Goal: Task Accomplishment & Management: Complete application form

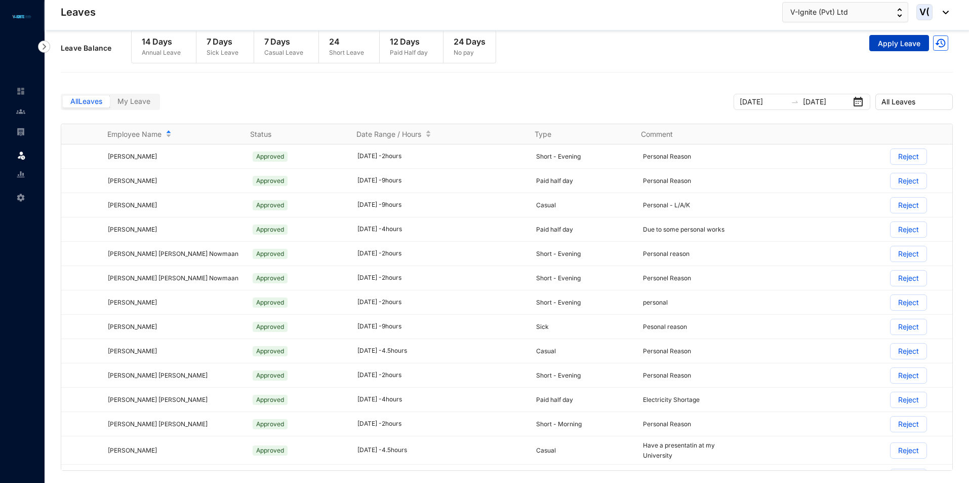
click at [910, 47] on span "Apply Leave" at bounding box center [899, 43] width 43 height 10
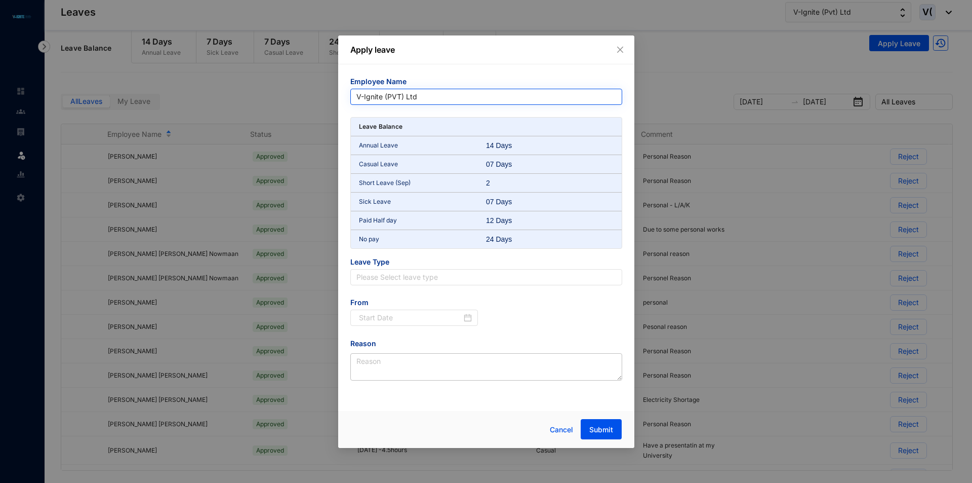
click at [413, 93] on span "V-Ignite (PVT) Ltd" at bounding box center [487, 96] width 260 height 15
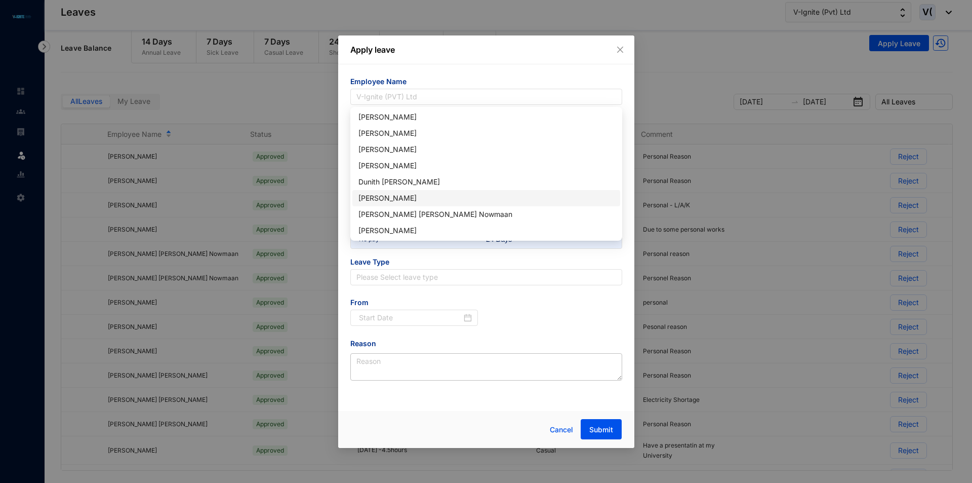
click at [429, 199] on div "[PERSON_NAME]" at bounding box center [487, 197] width 256 height 11
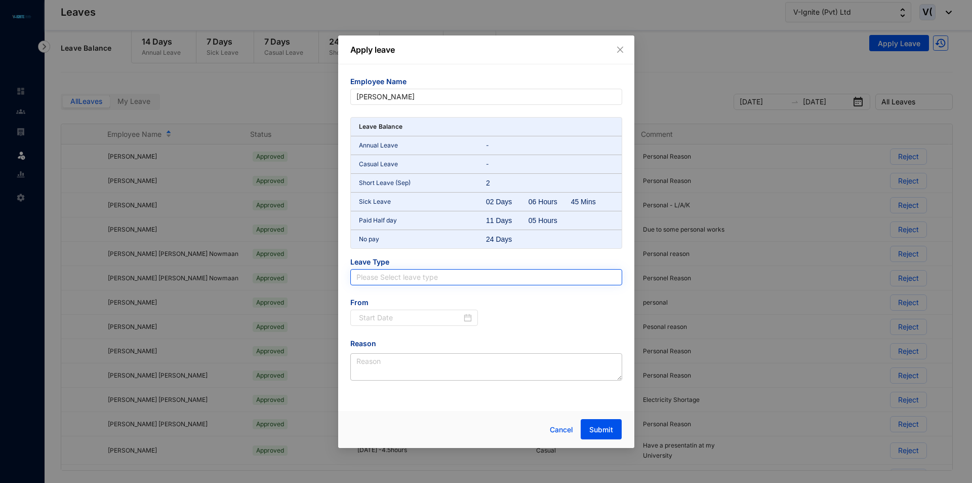
click at [451, 272] on input "search" at bounding box center [487, 276] width 260 height 15
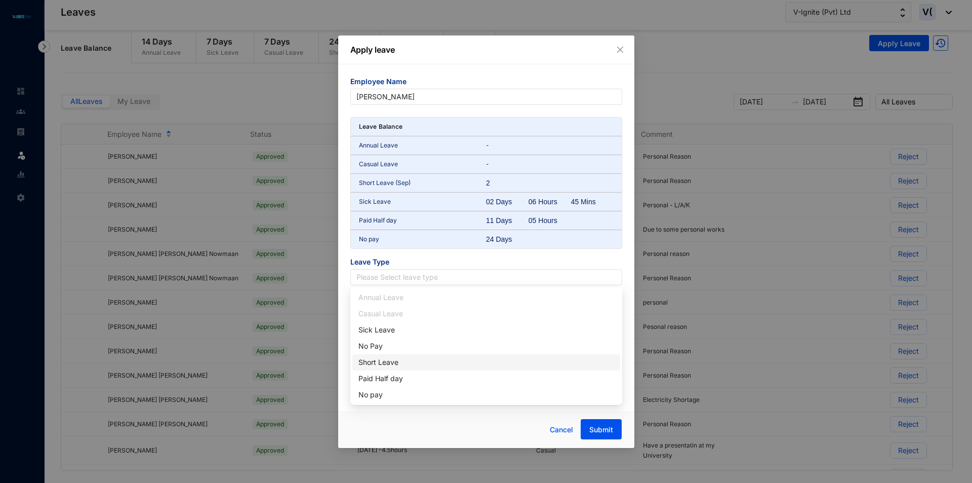
click at [394, 359] on div "Short Leave" at bounding box center [487, 362] width 256 height 11
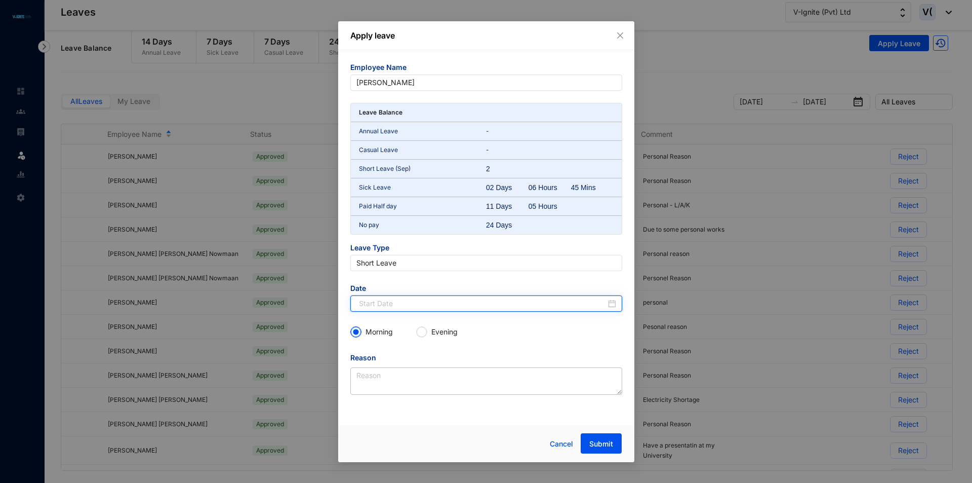
click at [421, 299] on input at bounding box center [482, 303] width 247 height 11
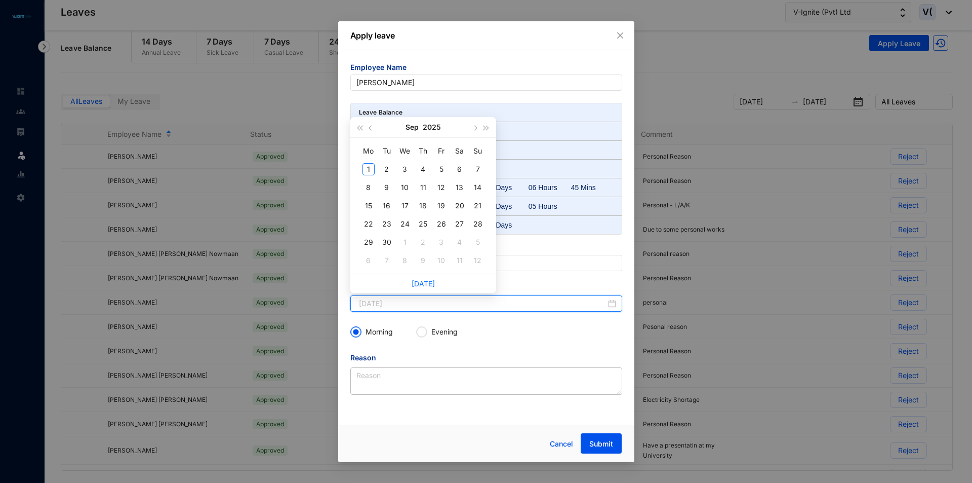
type input "2025-09-02"
click at [370, 131] on button "button" at bounding box center [371, 127] width 11 height 20
type input "2025-08-27"
type input "2025-09-01"
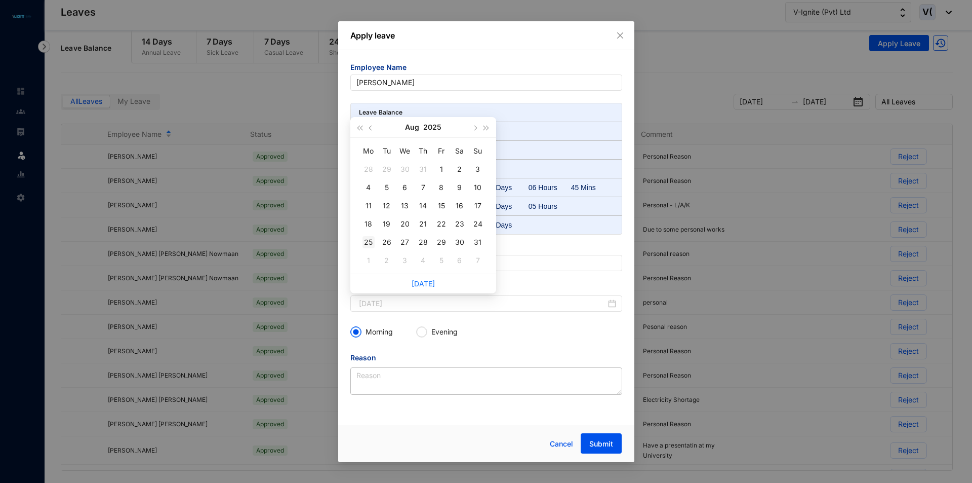
click at [366, 244] on div "25" at bounding box center [369, 242] width 12 height 12
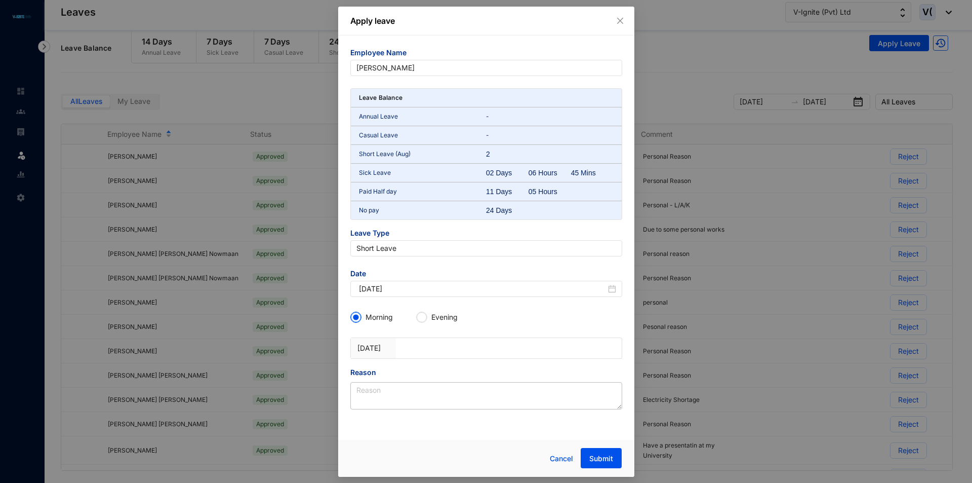
type input "2025-08-25"
click at [399, 392] on textarea "Reason" at bounding box center [486, 395] width 272 height 27
type textarea "late to work"
click at [609, 458] on span "Submit" at bounding box center [602, 458] width 24 height 10
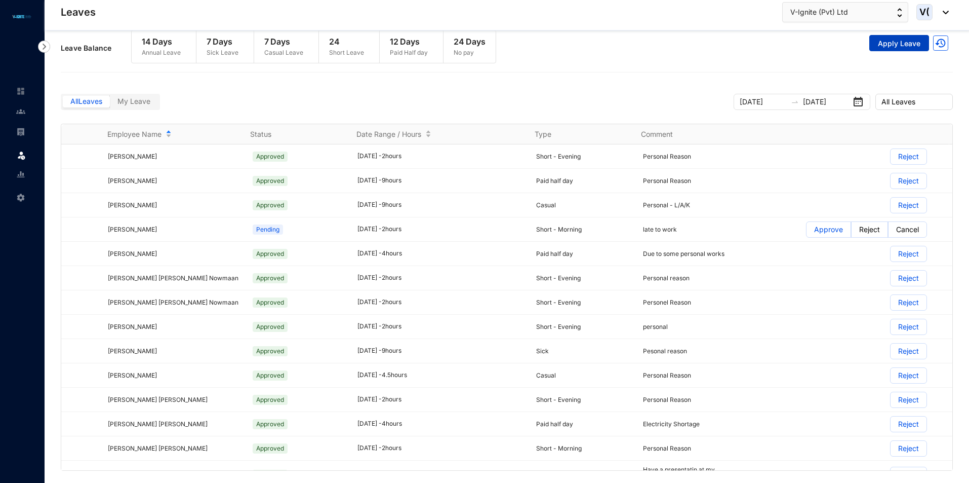
click at [886, 45] on span "Apply Leave" at bounding box center [899, 43] width 43 height 10
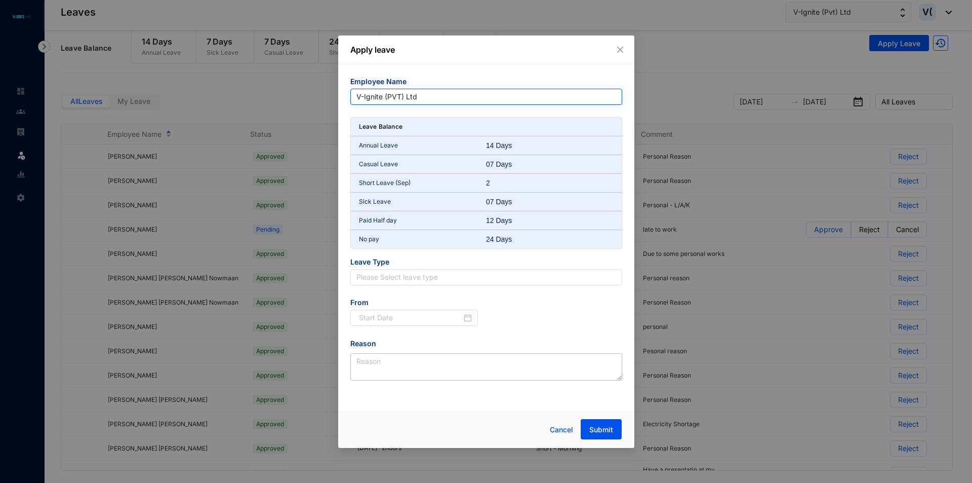
click at [385, 101] on span "V-Ignite (PVT) Ltd" at bounding box center [487, 96] width 260 height 15
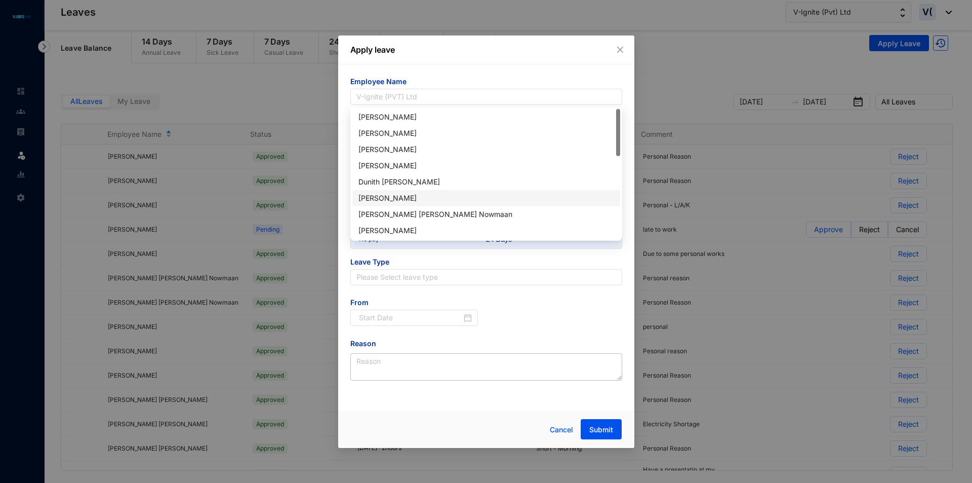
click at [386, 193] on div "[PERSON_NAME]" at bounding box center [487, 197] width 256 height 11
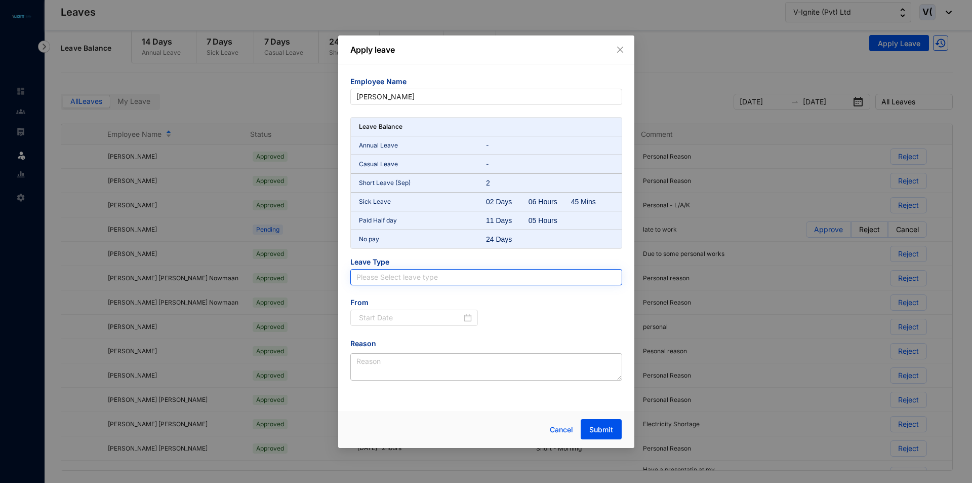
click at [400, 270] on input "search" at bounding box center [487, 276] width 260 height 15
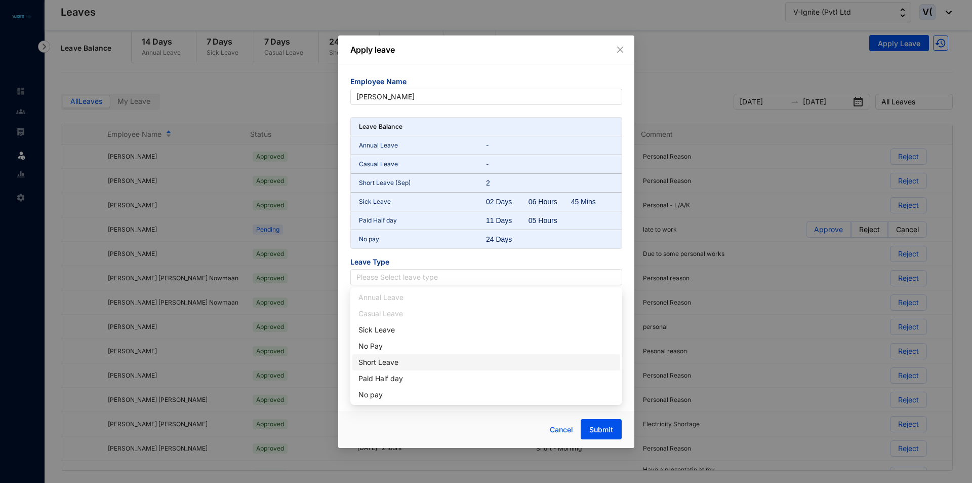
click at [389, 366] on div "Short Leave" at bounding box center [487, 362] width 256 height 11
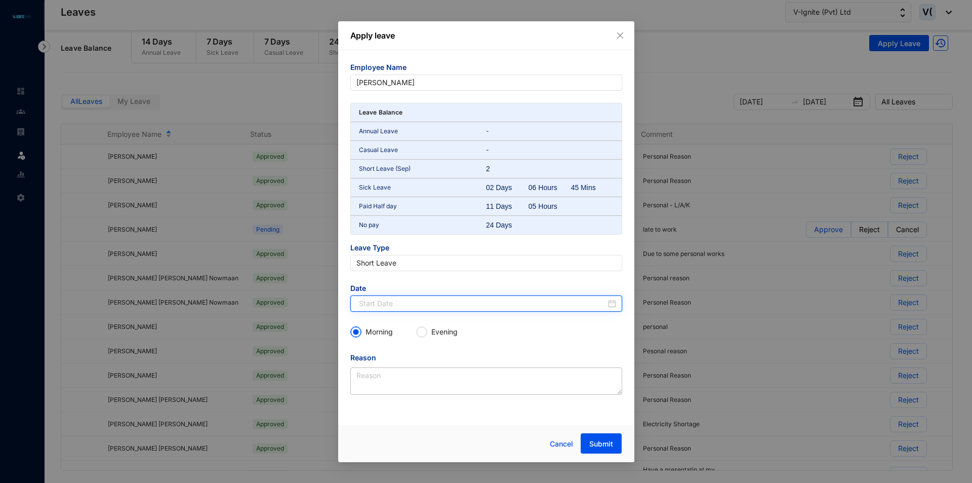
click at [462, 298] on input at bounding box center [482, 303] width 247 height 11
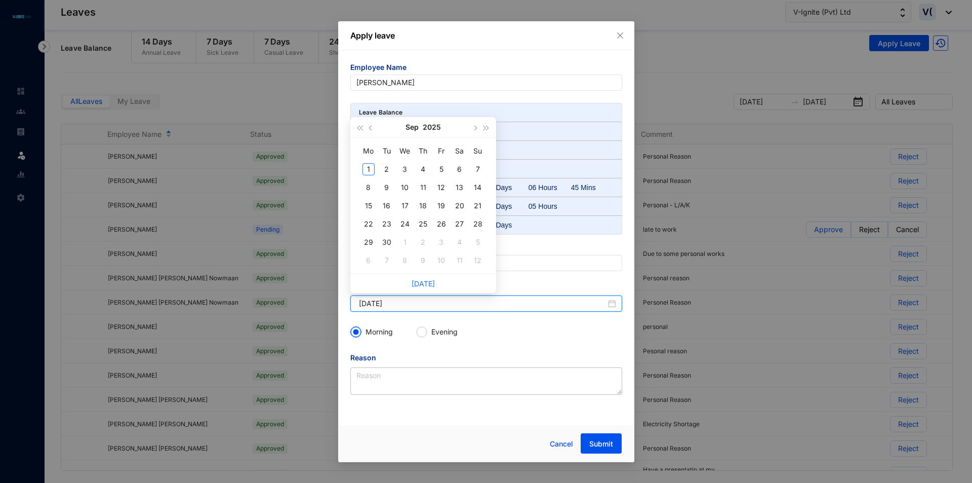
type input "2025-09-10"
click at [372, 127] on span "button" at bounding box center [371, 127] width 5 height 5
click at [410, 242] on div "27" at bounding box center [405, 242] width 12 height 12
type input "2025-08-27"
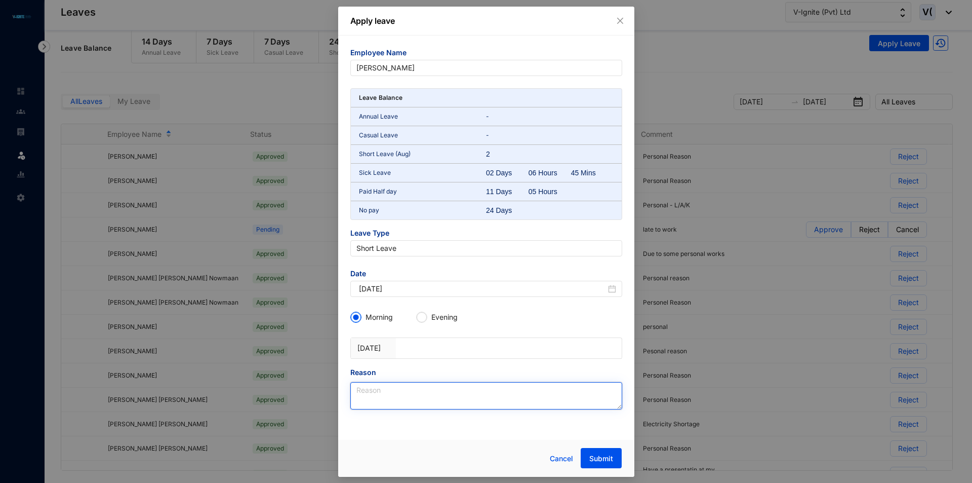
click at [376, 387] on textarea "Reason" at bounding box center [486, 395] width 272 height 27
type textarea "Late to work"
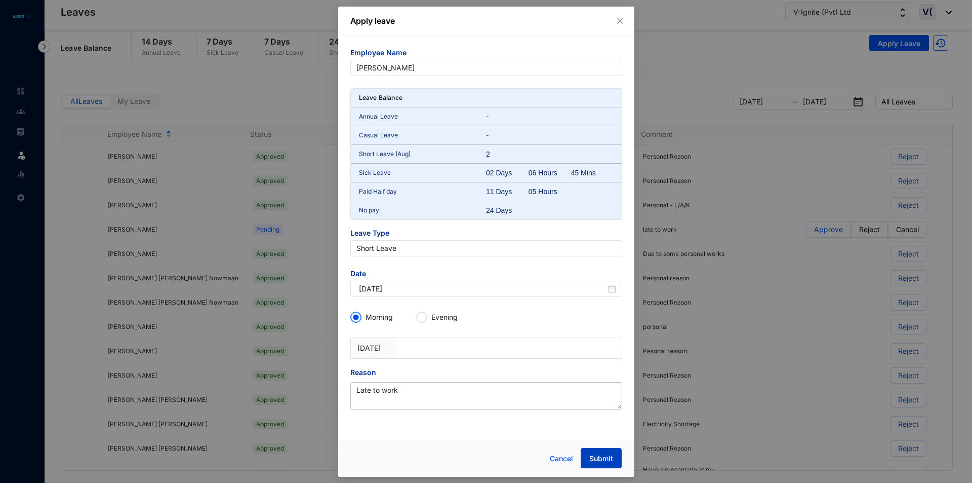
click at [596, 457] on span "Submit" at bounding box center [602, 458] width 24 height 10
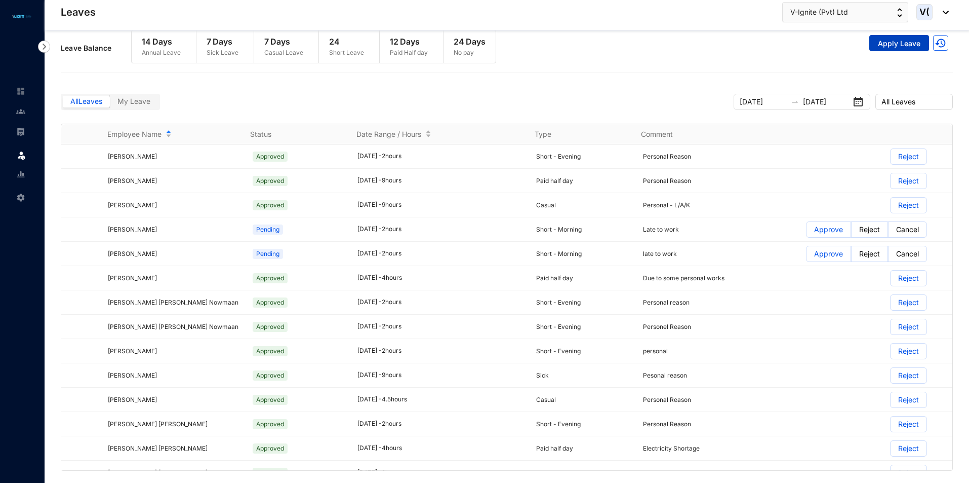
click at [893, 46] on span "Apply Leave" at bounding box center [899, 43] width 43 height 10
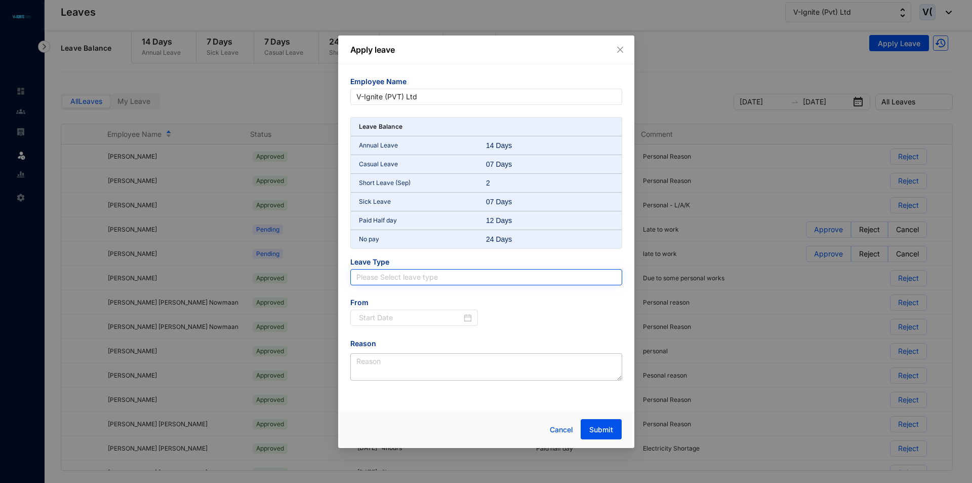
click at [388, 277] on input "search" at bounding box center [487, 276] width 260 height 15
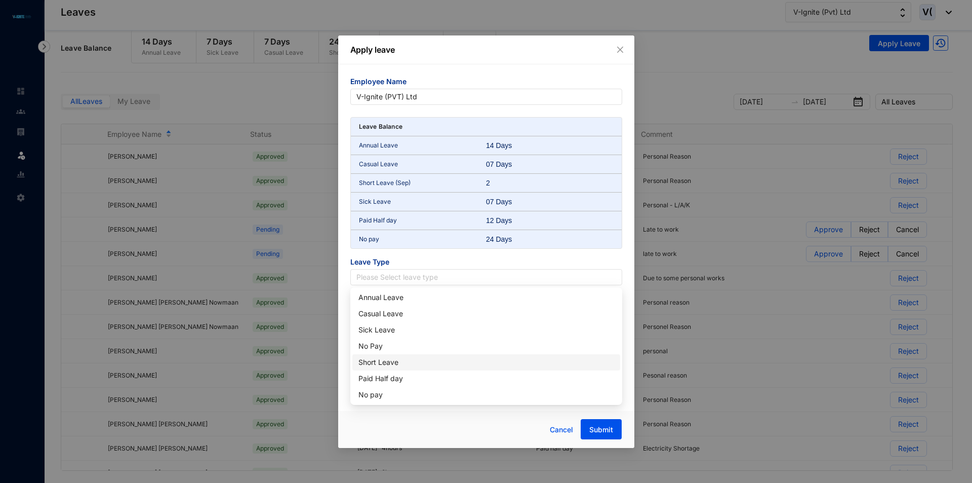
click at [397, 360] on div "Short Leave" at bounding box center [487, 362] width 256 height 11
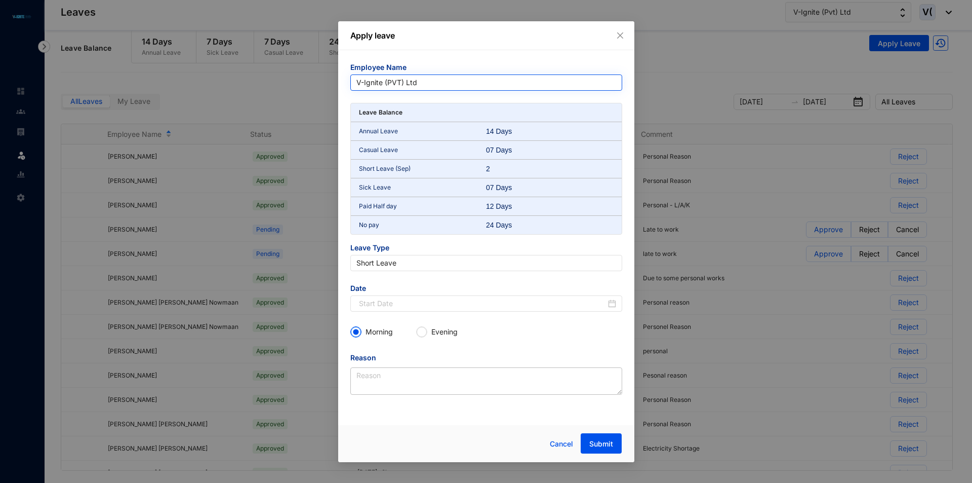
click at [460, 81] on span "V-Ignite (PVT) Ltd" at bounding box center [487, 82] width 260 height 15
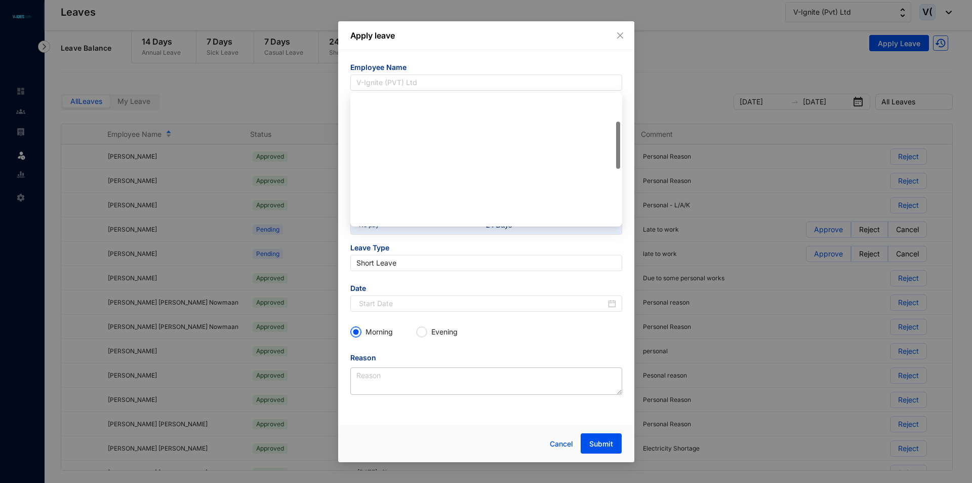
scroll to position [24, 0]
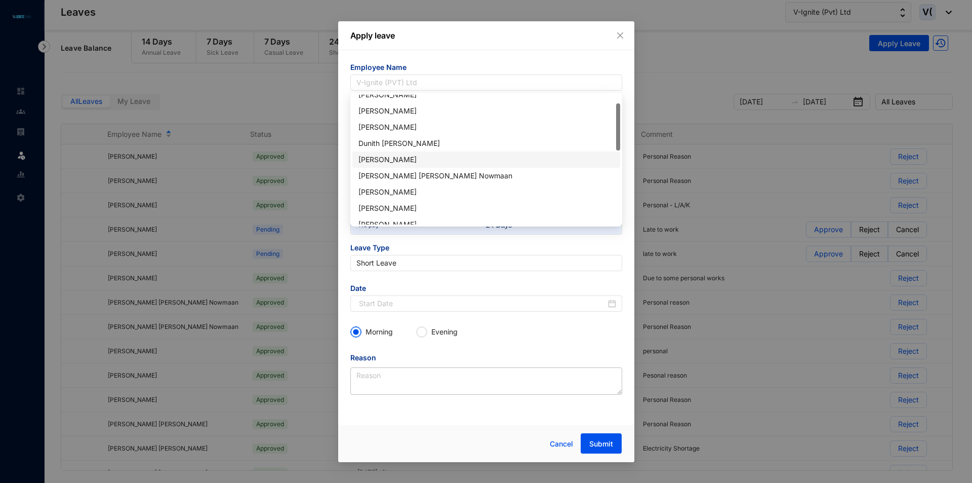
click at [398, 160] on div "[PERSON_NAME]" at bounding box center [487, 159] width 256 height 11
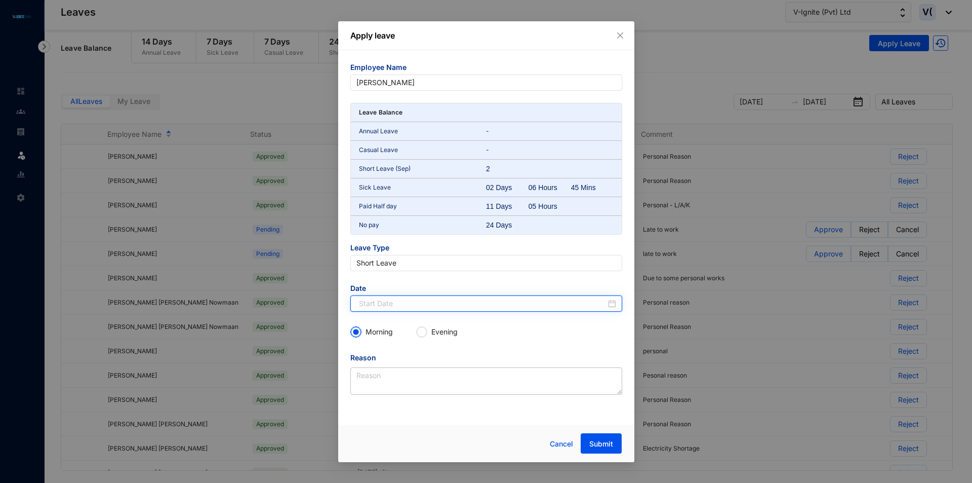
click at [404, 303] on input at bounding box center [482, 303] width 247 height 11
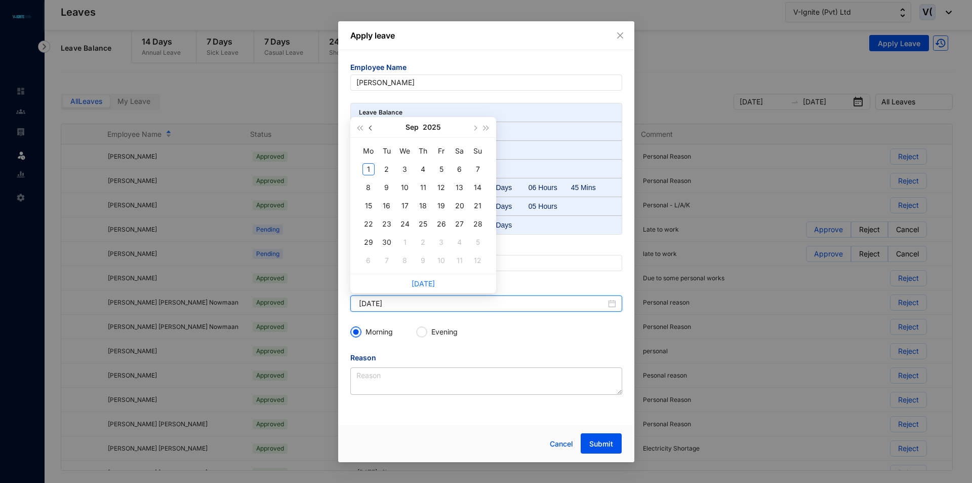
type input "2025-09-02"
click at [371, 127] on span "button" at bounding box center [371, 127] width 5 height 5
type input "2025-08-28"
click at [425, 243] on div "28" at bounding box center [423, 242] width 12 height 12
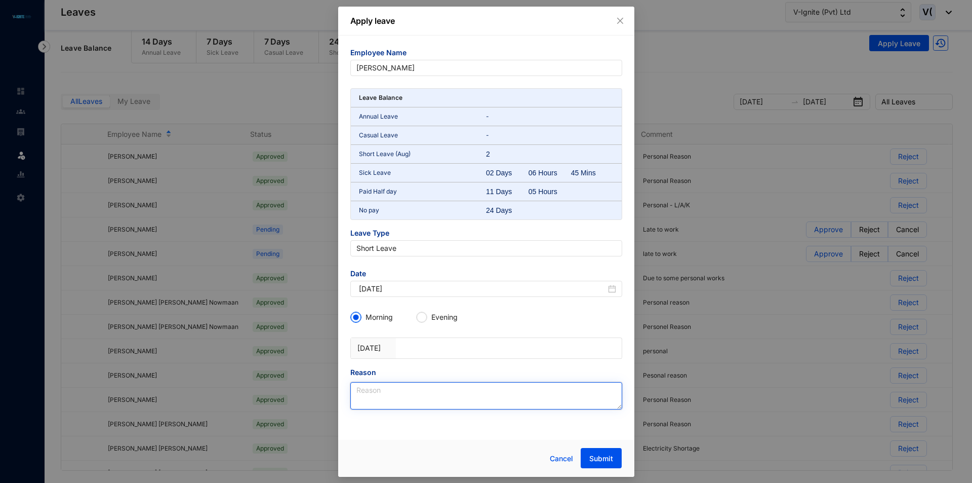
click at [386, 389] on textarea "Reason" at bounding box center [486, 395] width 272 height 27
type textarea "Late to work"
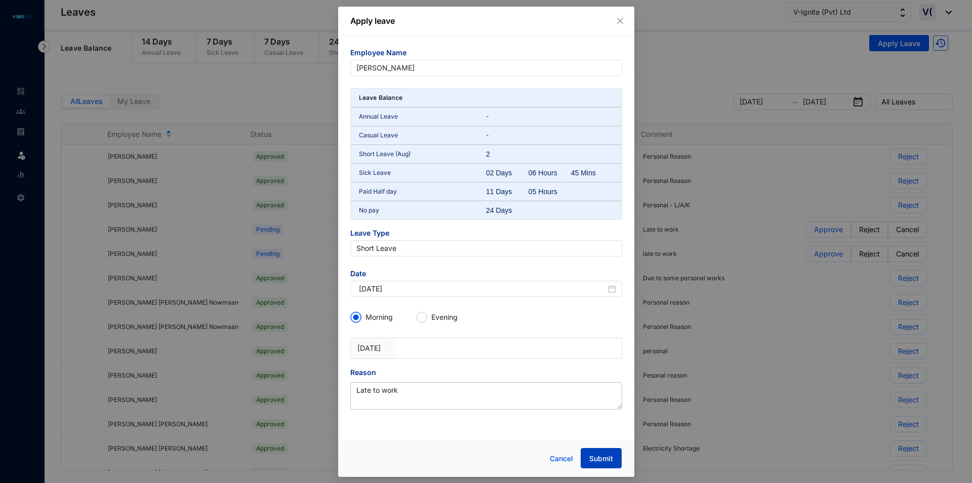
click at [614, 461] on button "Submit" at bounding box center [601, 458] width 41 height 20
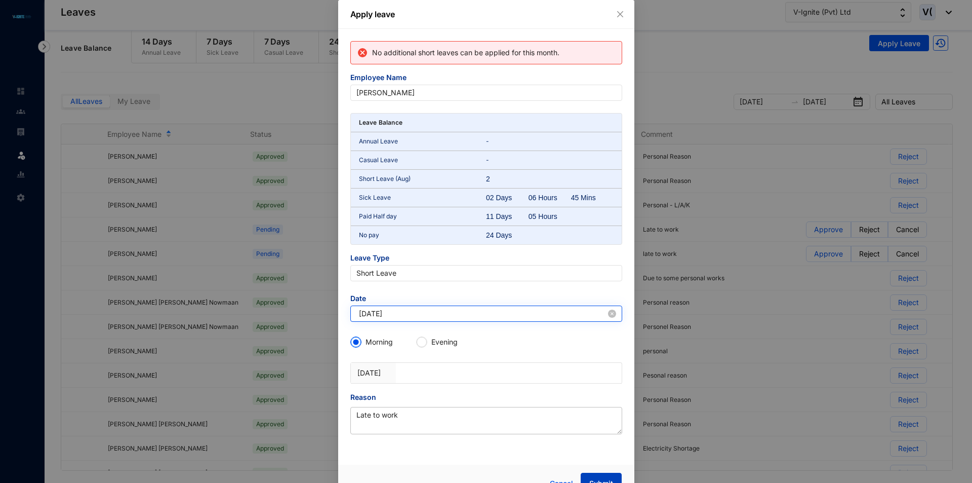
scroll to position [19, 0]
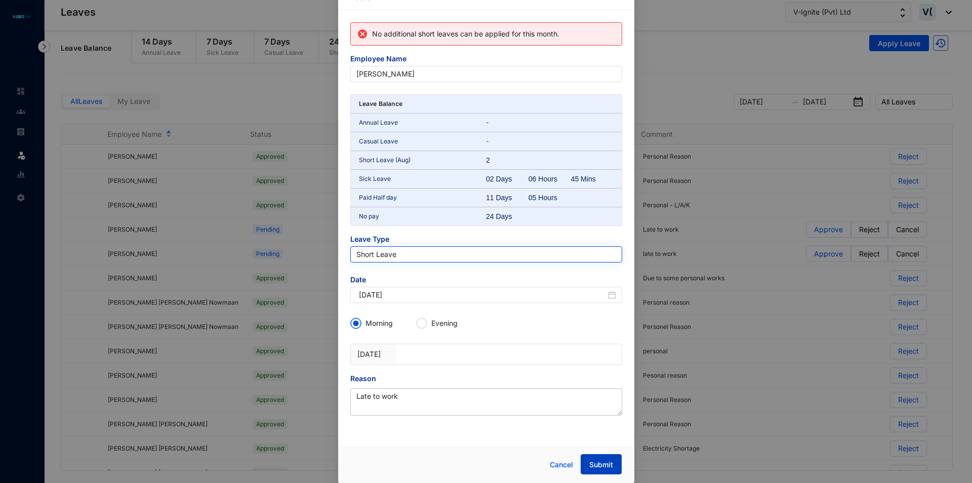
click at [455, 255] on span "Short Leave" at bounding box center [487, 254] width 260 height 15
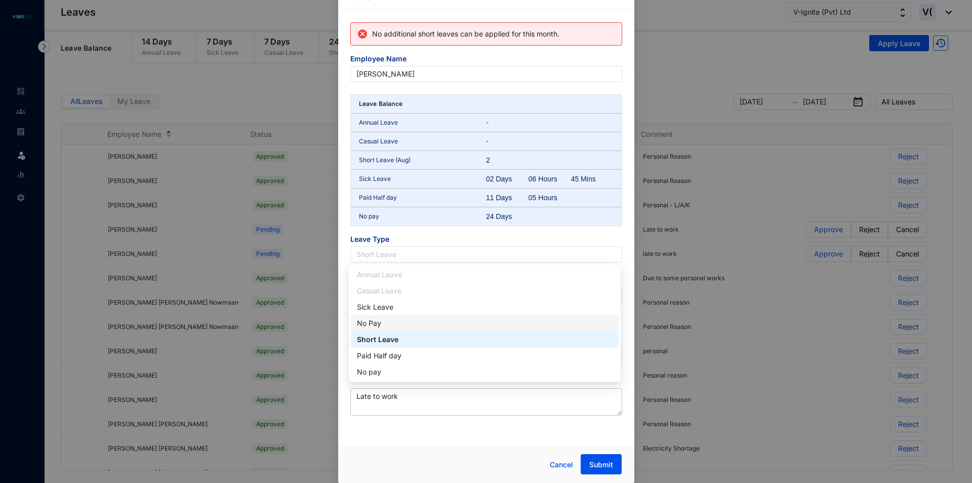
click at [405, 323] on div "No Pay" at bounding box center [485, 323] width 256 height 11
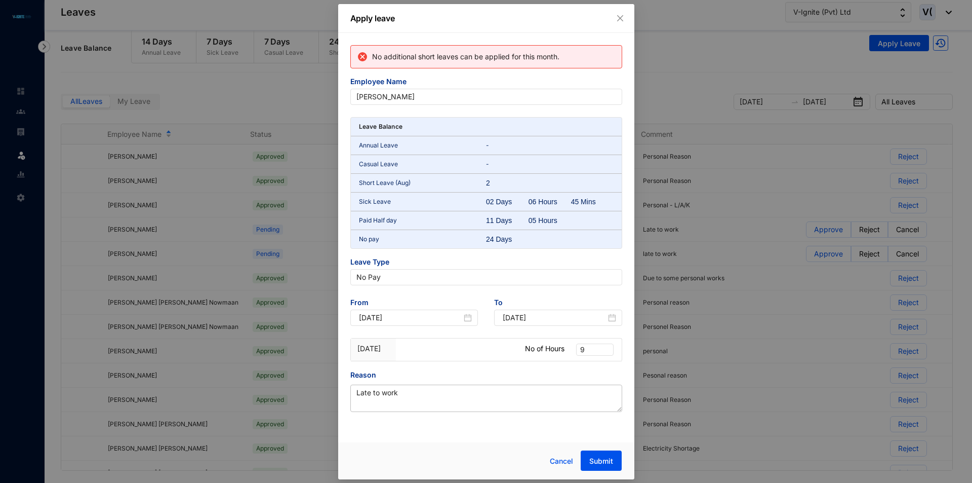
scroll to position [0, 0]
click at [594, 350] on span "9" at bounding box center [594, 349] width 29 height 11
click at [597, 264] on div "2" at bounding box center [594, 266] width 21 height 11
click at [546, 369] on div "Reason" at bounding box center [486, 376] width 272 height 15
click at [600, 460] on span "Submit" at bounding box center [602, 461] width 24 height 10
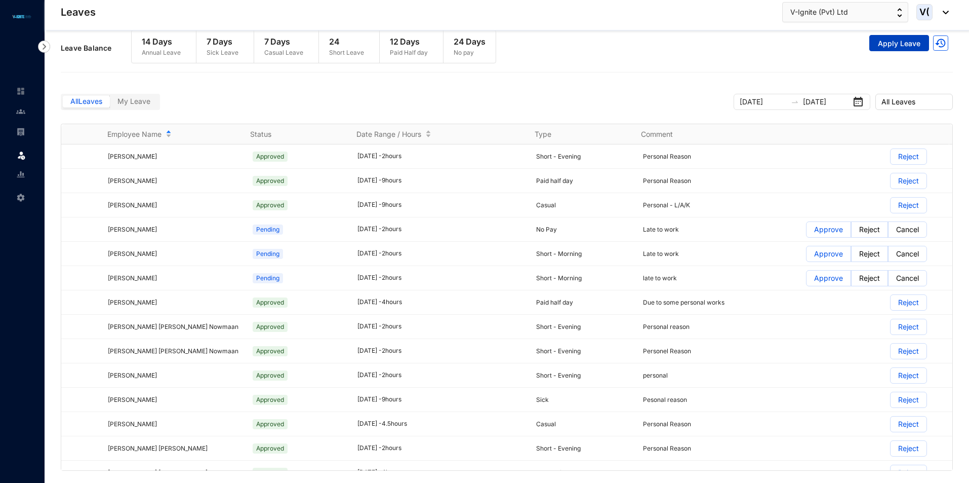
click at [887, 46] on span "Apply Leave" at bounding box center [899, 43] width 43 height 10
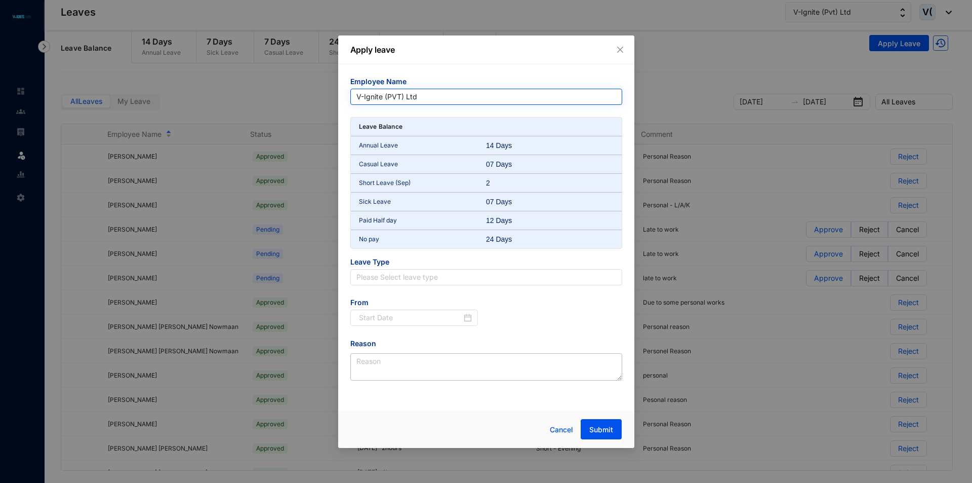
click at [431, 96] on span "V-Ignite (PVT) Ltd" at bounding box center [487, 96] width 260 height 15
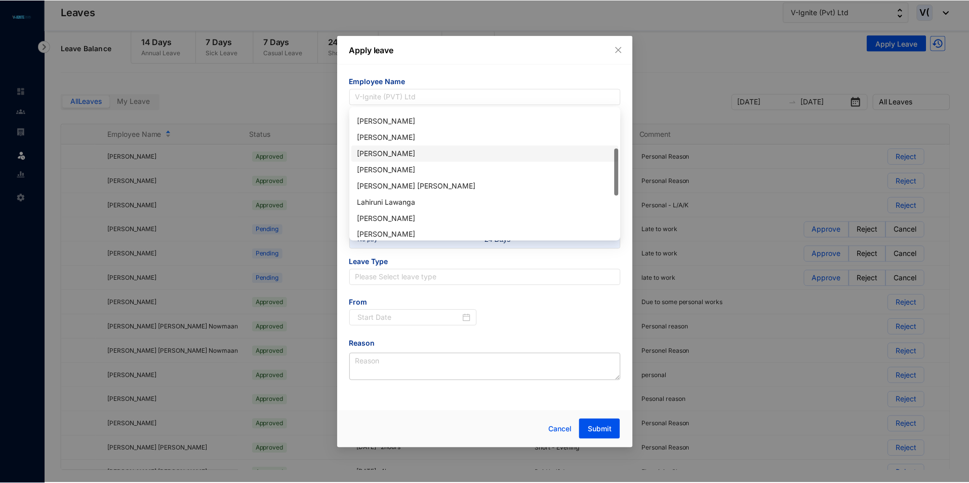
scroll to position [59, 0]
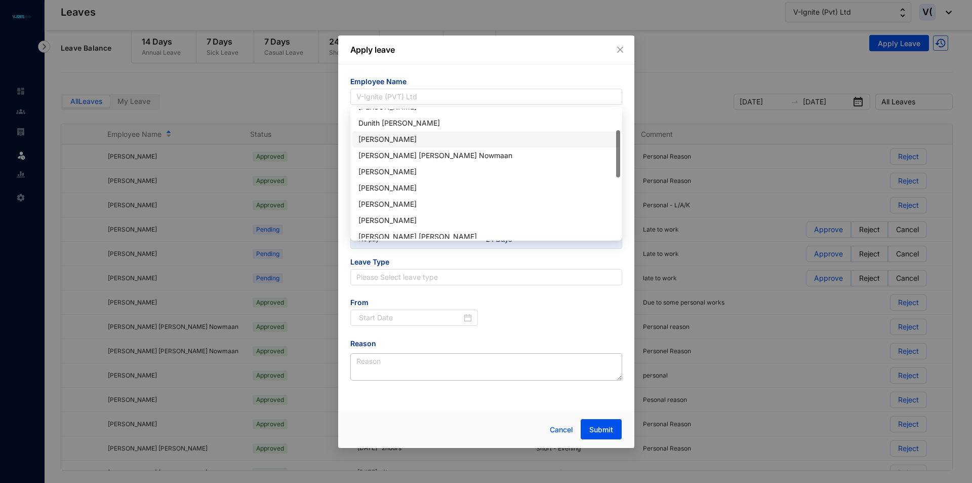
click at [383, 138] on div "[PERSON_NAME]" at bounding box center [487, 139] width 256 height 11
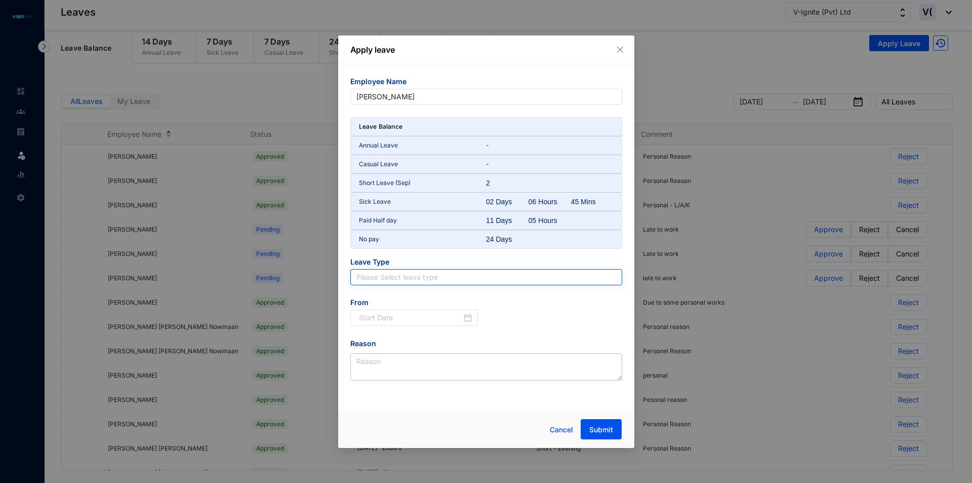
click at [362, 275] on input "search" at bounding box center [487, 276] width 260 height 15
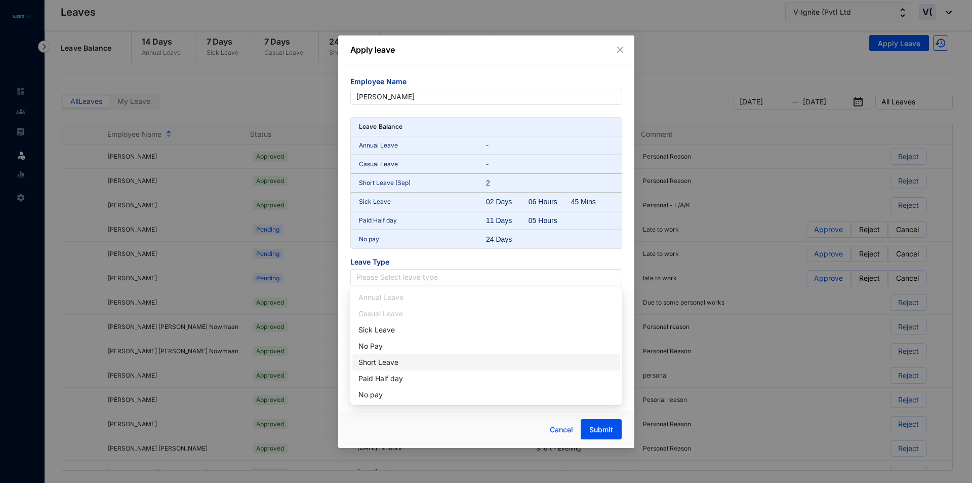
click at [384, 368] on div "Short Leave" at bounding box center [487, 362] width 268 height 16
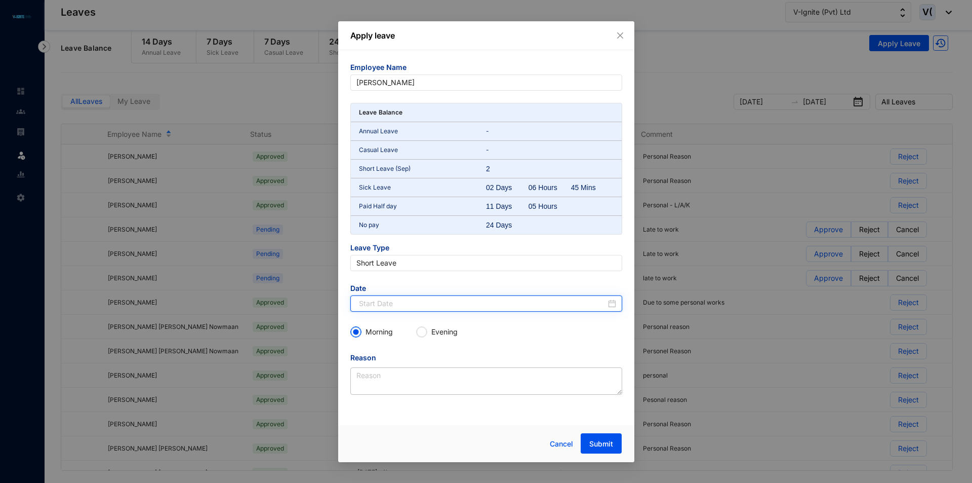
click at [381, 308] on input at bounding box center [482, 303] width 247 height 11
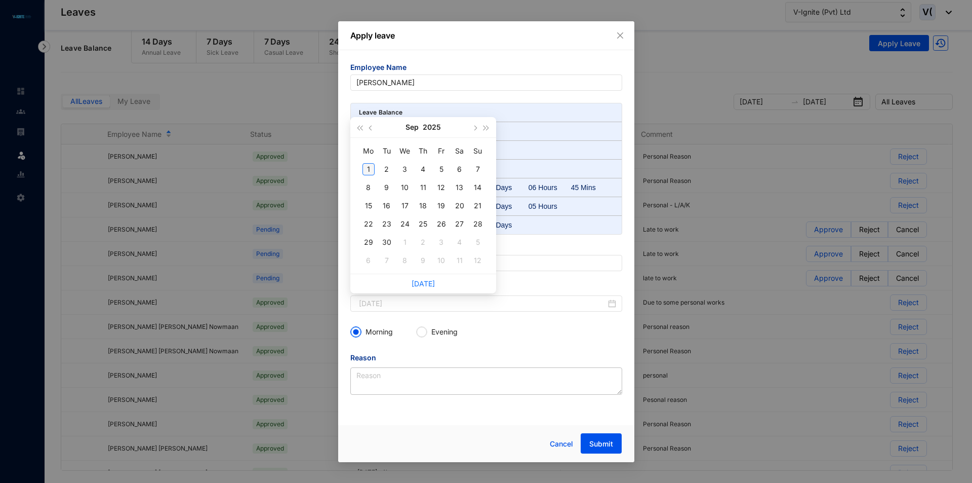
click at [372, 169] on div "1" at bounding box center [369, 169] width 12 height 12
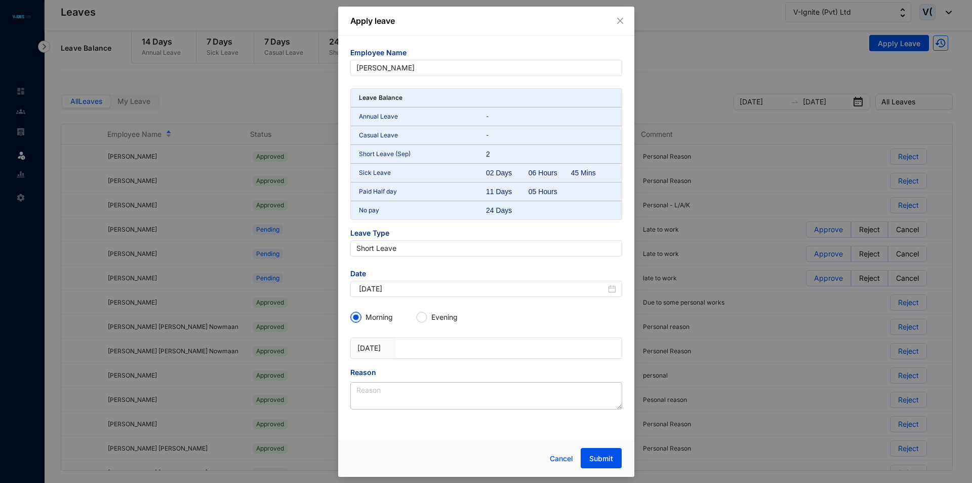
type input "2025-09-01"
click at [370, 393] on textarea "Reason" at bounding box center [486, 395] width 272 height 27
type textarea "Late to work"
click at [593, 464] on button "Submit" at bounding box center [601, 458] width 41 height 20
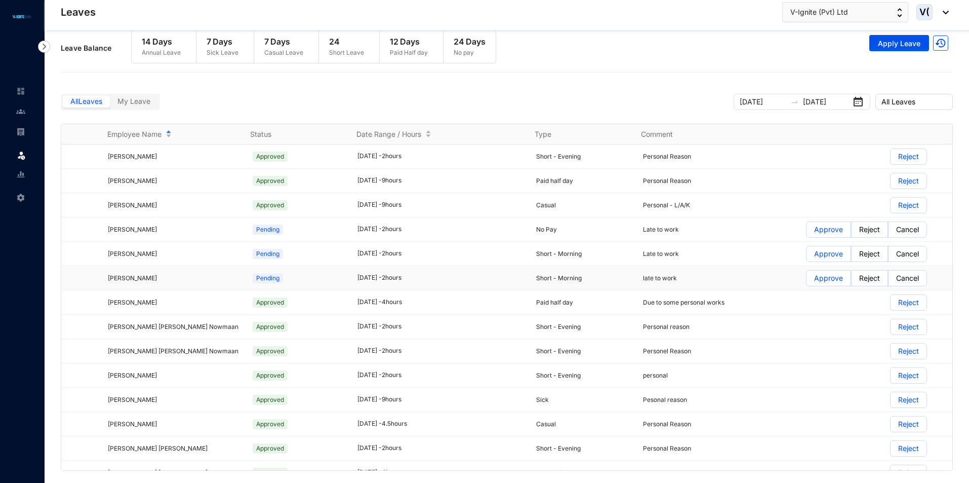
scroll to position [0, 0]
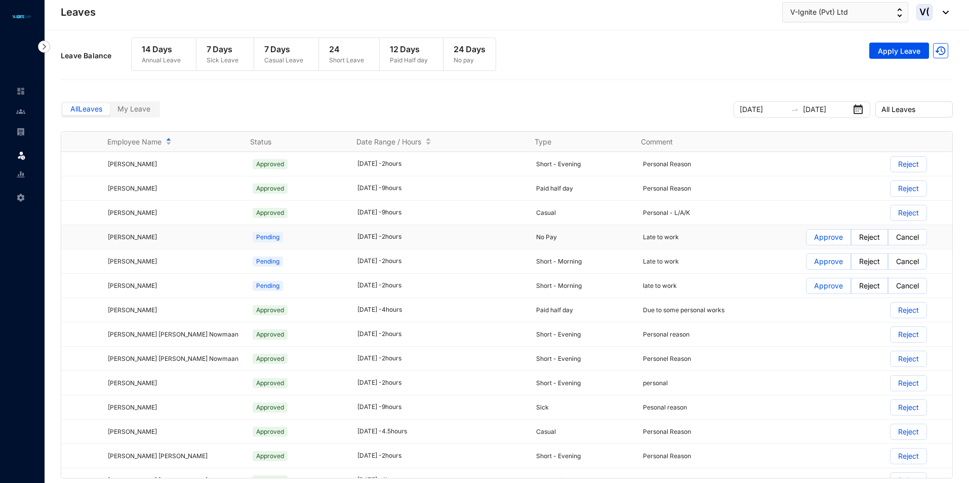
click at [826, 238] on p "Approve" at bounding box center [828, 236] width 29 height 15
click at [807, 240] on input "Approve" at bounding box center [807, 240] width 0 height 0
click at [816, 262] on p "Approve" at bounding box center [828, 261] width 29 height 15
click at [807, 264] on input "Approve" at bounding box center [807, 264] width 0 height 0
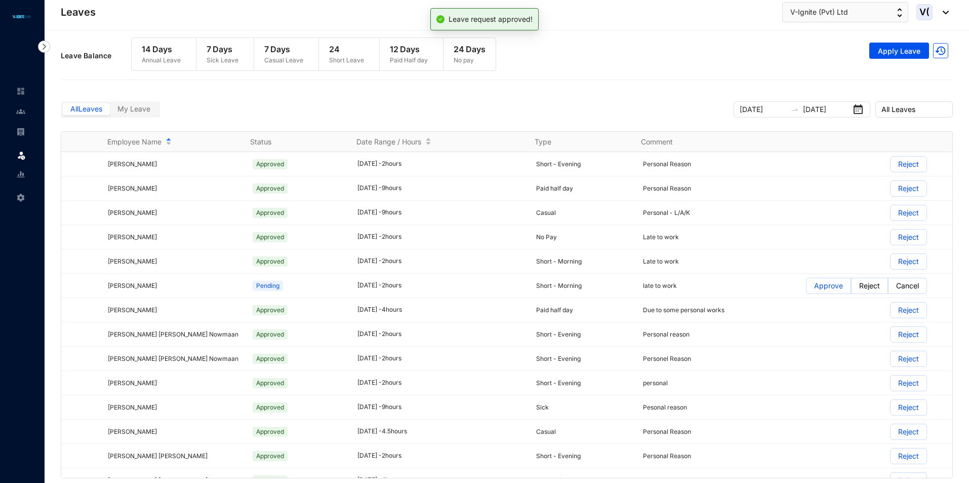
click at [824, 288] on p "Approve" at bounding box center [828, 285] width 29 height 15
click at [807, 288] on input "Approve" at bounding box center [807, 288] width 0 height 0
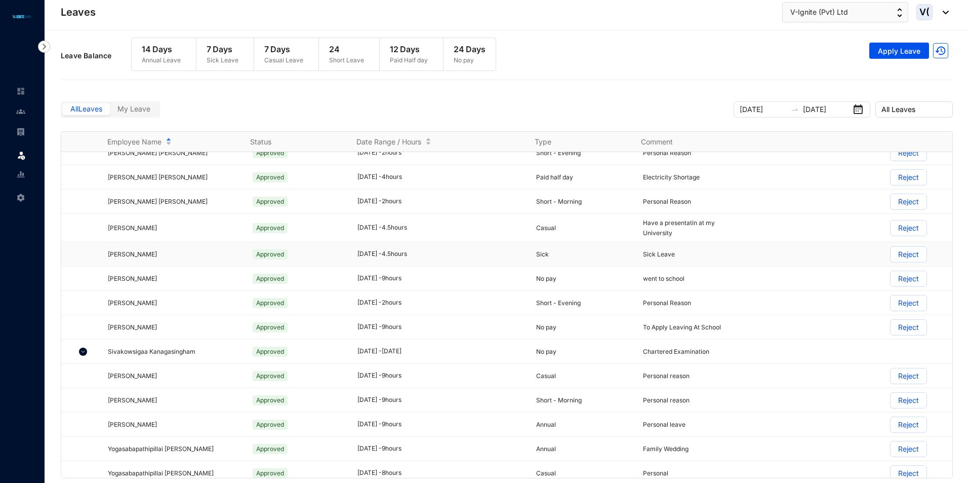
scroll to position [304, 0]
click at [86, 348] on img at bounding box center [83, 350] width 8 height 8
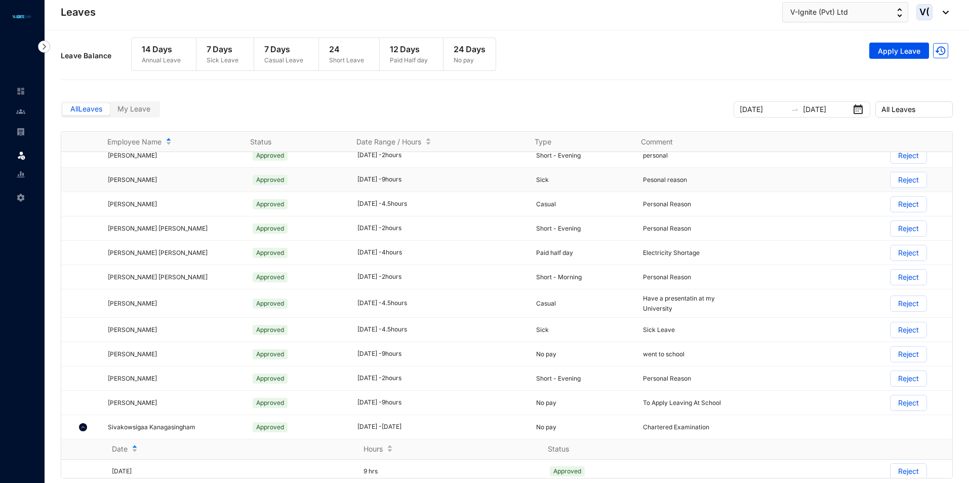
scroll to position [203, 0]
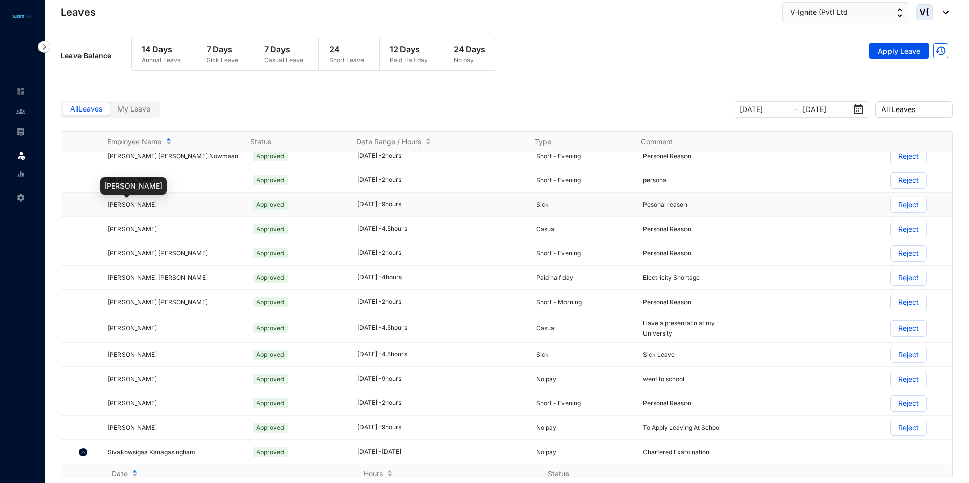
drag, startPoint x: 128, startPoint y: 201, endPoint x: 84, endPoint y: 200, distance: 44.1
click at [88, 200] on td at bounding box center [78, 204] width 34 height 24
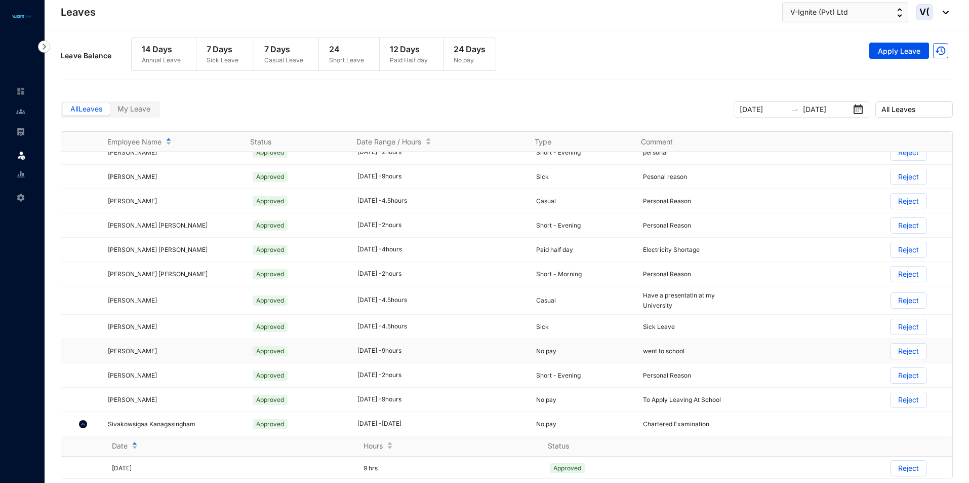
scroll to position [304, 0]
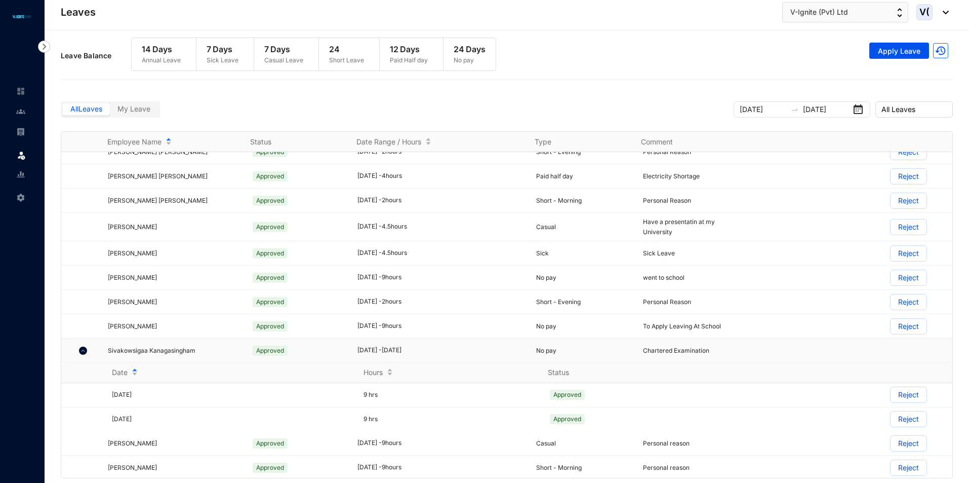
click at [80, 350] on img at bounding box center [83, 350] width 8 height 8
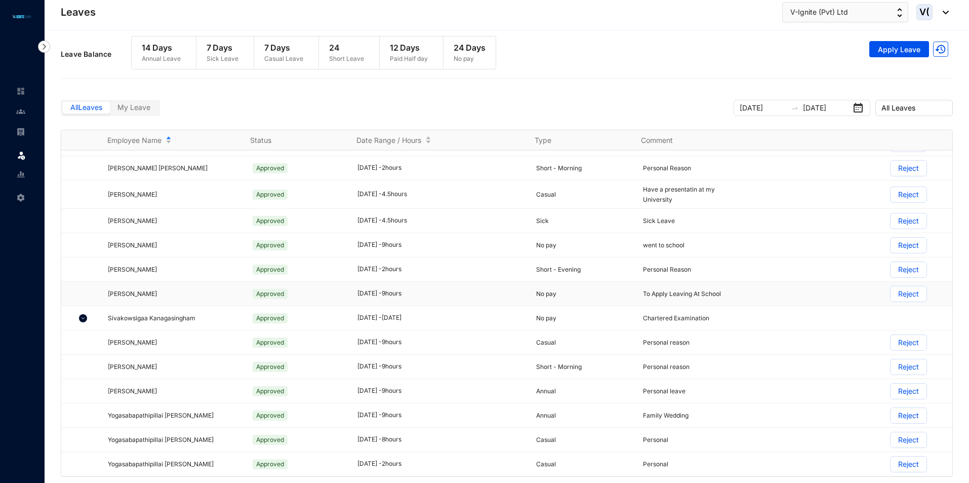
scroll to position [0, 0]
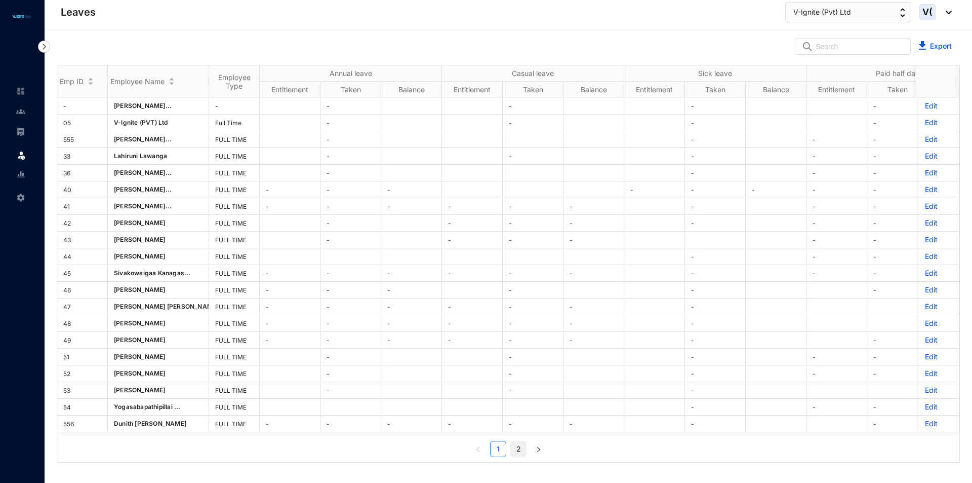
click at [520, 456] on link "2" at bounding box center [518, 448] width 15 height 15
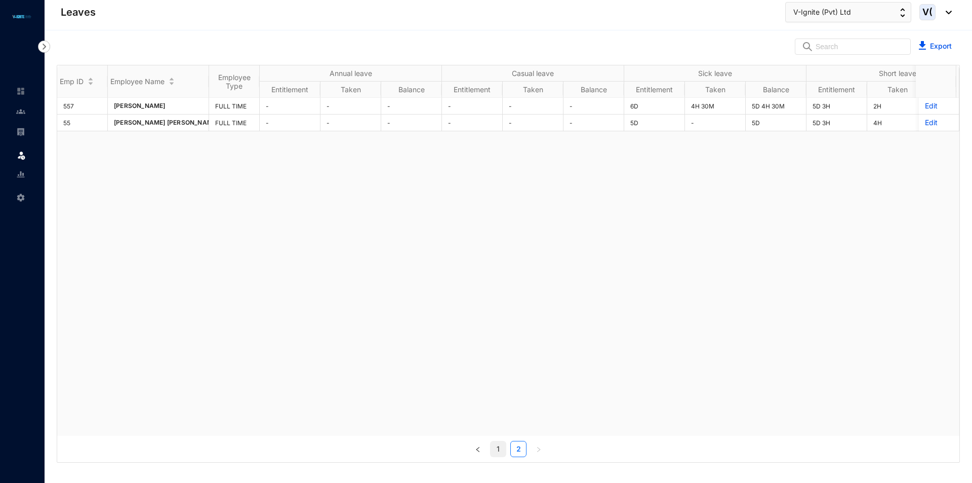
click at [501, 451] on link "1" at bounding box center [498, 448] width 15 height 15
